Goal: Task Accomplishment & Management: Manage account settings

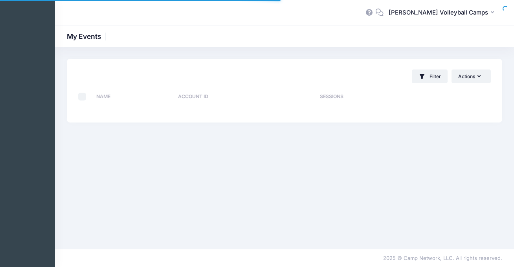
select select "10"
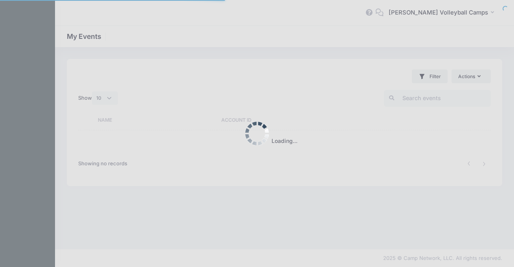
select select "10"
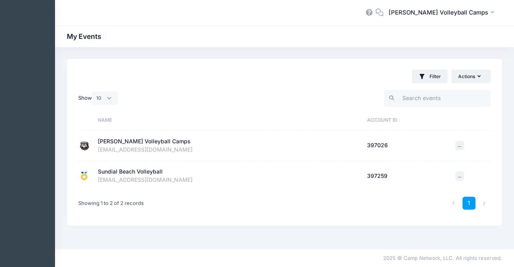
click at [139, 143] on div "[PERSON_NAME] Volleyball Camps" at bounding box center [144, 141] width 93 height 8
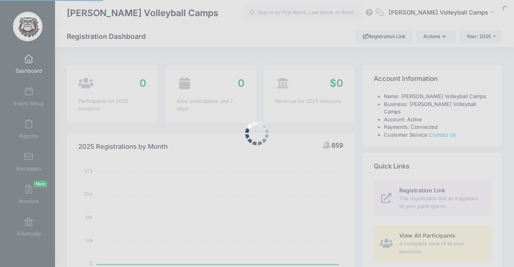
select select
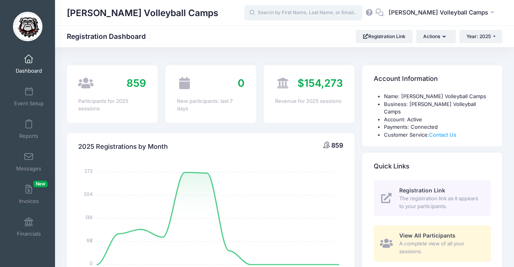
click at [306, 16] on input "text" at bounding box center [303, 13] width 118 height 16
type input "h"
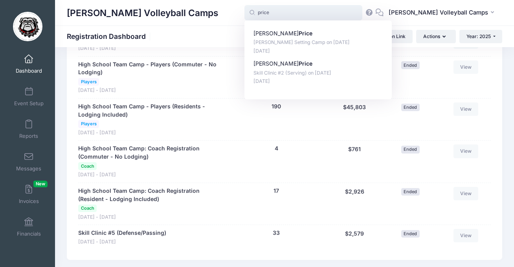
scroll to position [863, 0]
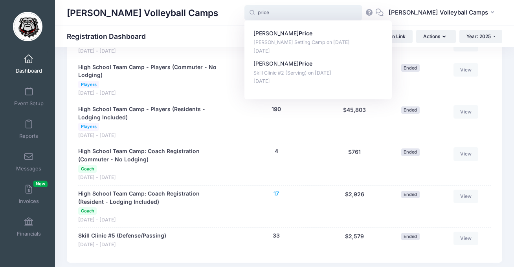
type input "price"
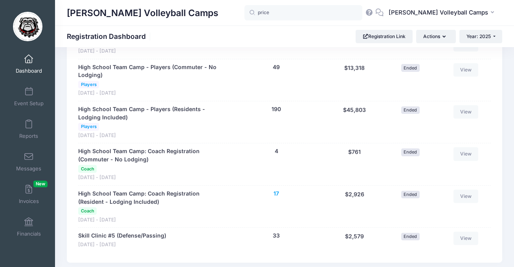
click at [277, 190] on button "17" at bounding box center [275, 194] width 5 height 8
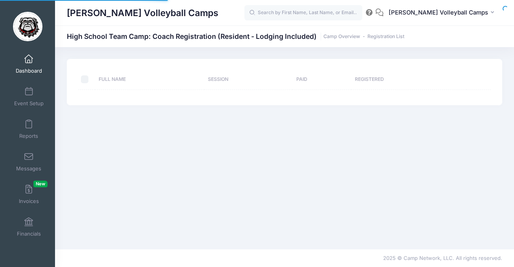
select select "10"
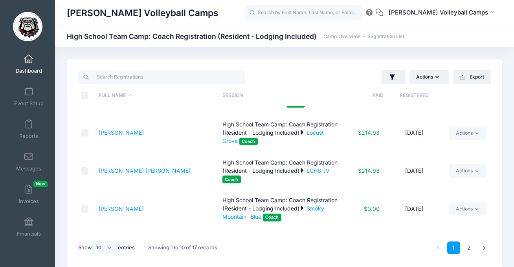
scroll to position [107, 0]
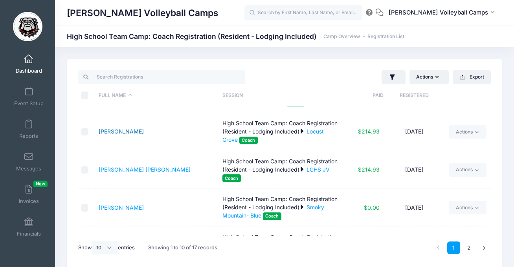
click at [135, 128] on link "Carlton, Hannah" at bounding box center [121, 131] width 45 height 7
click at [252, 139] on link "Locust Grove" at bounding box center [272, 135] width 101 height 15
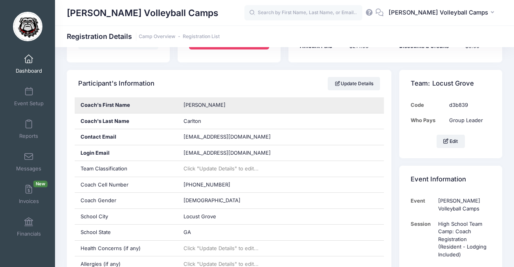
scroll to position [118, 0]
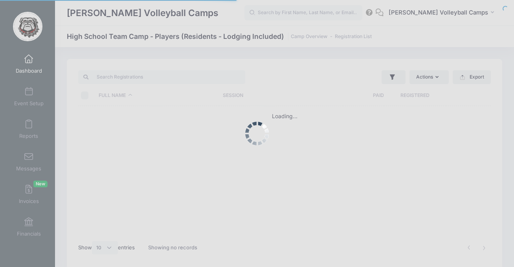
select select "10"
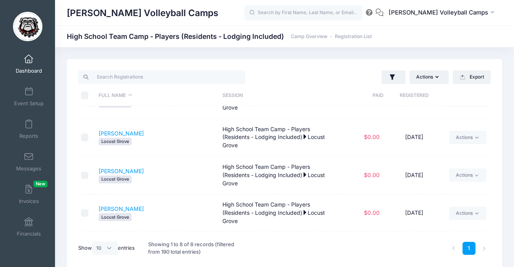
scroll to position [173, 0]
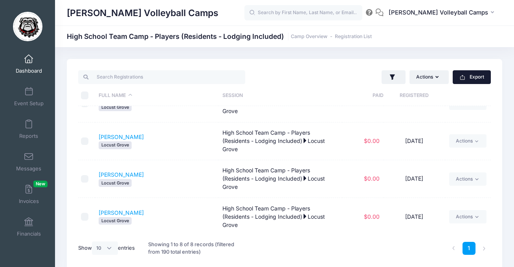
click at [461, 76] on icon "button" at bounding box center [462, 77] width 6 height 6
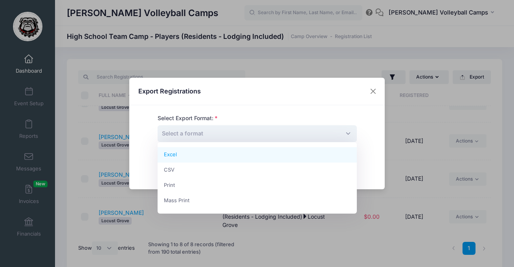
click at [253, 132] on span "Select a format" at bounding box center [256, 133] width 199 height 17
select select "excel"
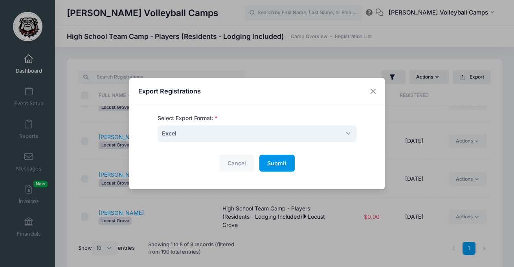
click at [269, 165] on span "Submit" at bounding box center [276, 163] width 19 height 7
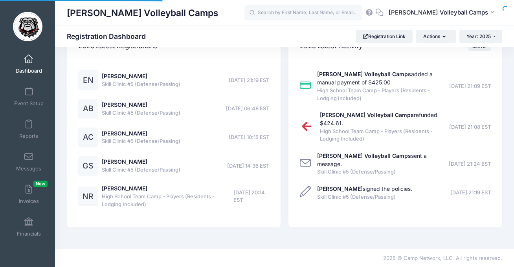
select select
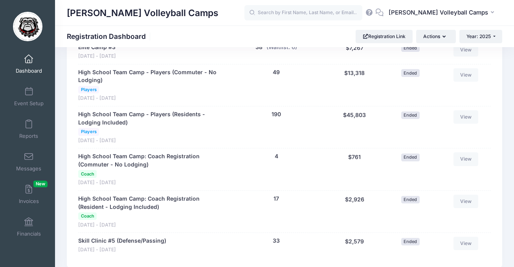
scroll to position [887, 0]
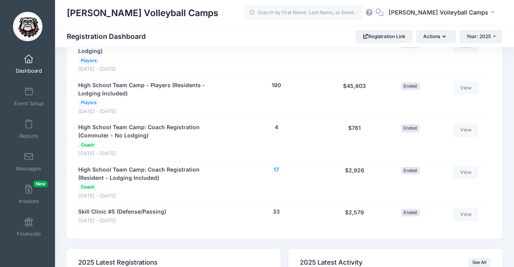
click at [276, 166] on button "17" at bounding box center [275, 170] width 5 height 8
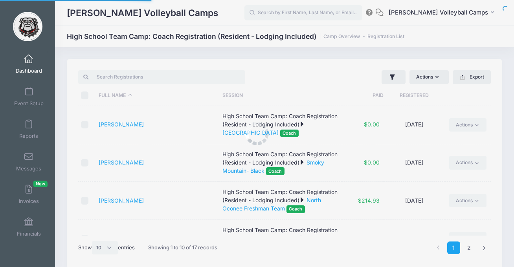
select select "10"
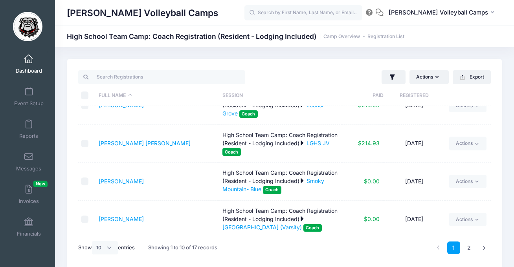
scroll to position [130, 0]
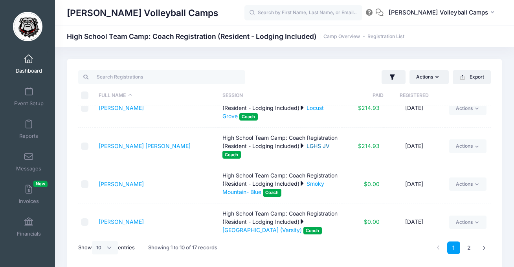
click at [306, 149] on link "LGHS JV" at bounding box center [317, 146] width 23 height 7
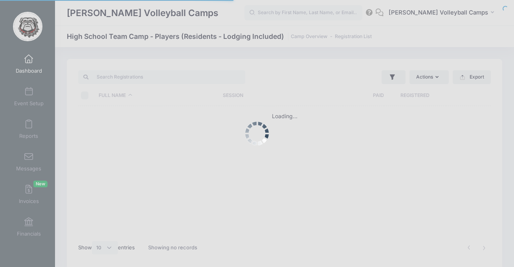
select select "10"
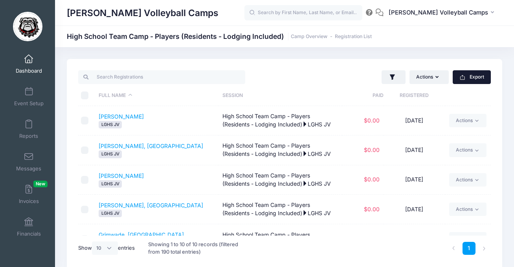
click at [468, 84] on button "Export" at bounding box center [471, 76] width 38 height 13
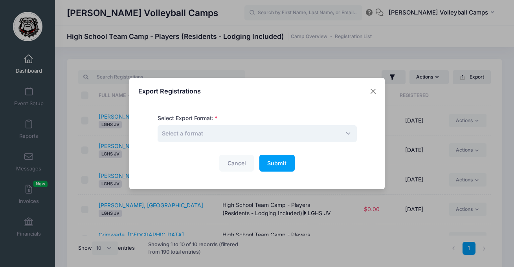
click at [283, 131] on span "Select a format" at bounding box center [256, 133] width 199 height 17
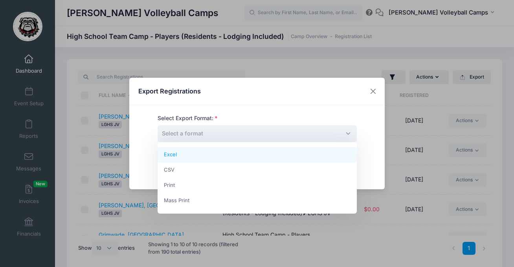
select select "excel"
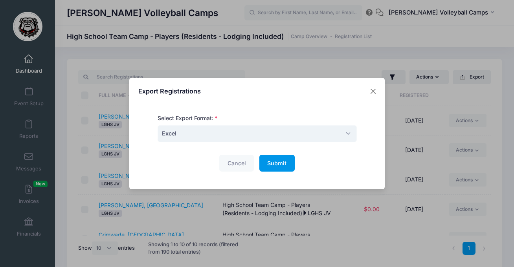
click at [277, 158] on button "Submit Please wait..." at bounding box center [276, 163] width 35 height 17
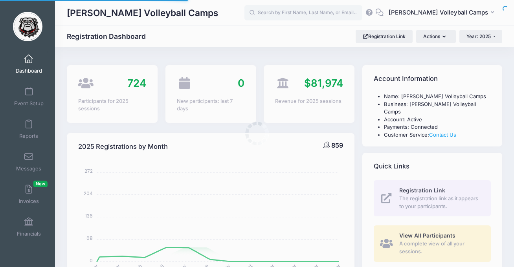
select select
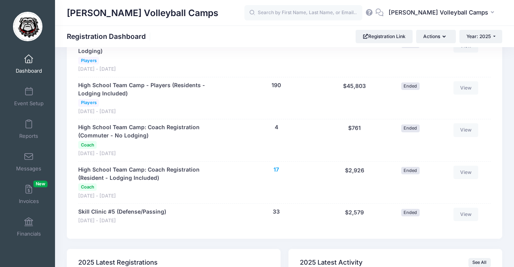
click at [275, 166] on button "17" at bounding box center [275, 170] width 5 height 8
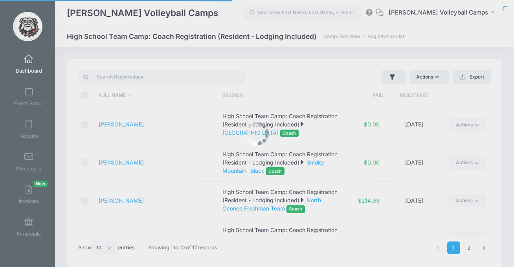
select select "10"
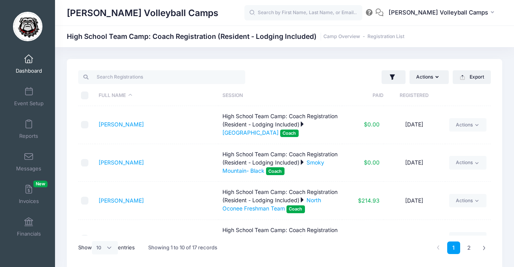
click at [381, 97] on th "Paid" at bounding box center [362, 95] width 41 height 21
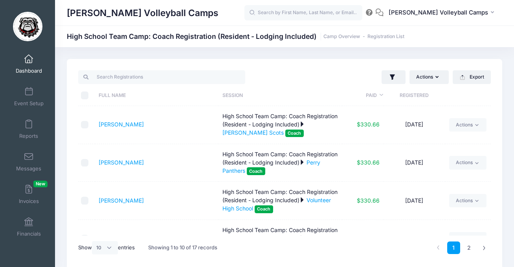
click at [381, 97] on th "Paid" at bounding box center [362, 95] width 41 height 21
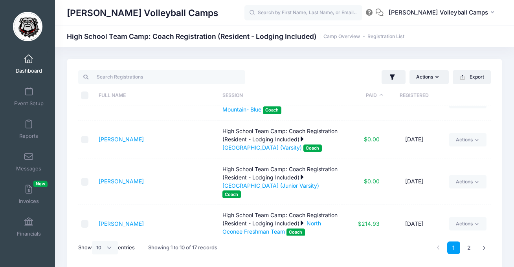
scroll to position [102, 0]
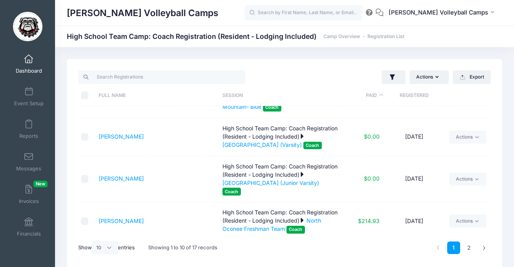
click at [26, 66] on link "Dashboard" at bounding box center [28, 63] width 37 height 27
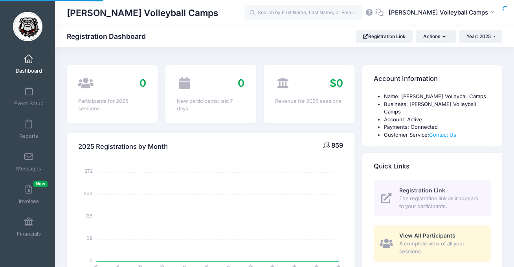
select select
